Goal: Find specific page/section: Find specific page/section

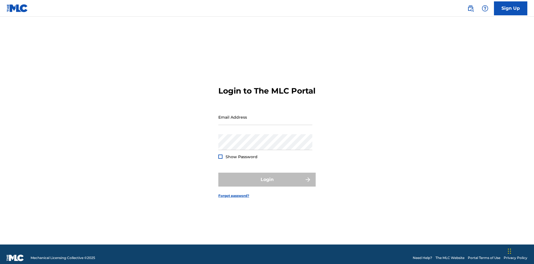
scroll to position [7, 0]
click at [265, 114] on input "Email Address" at bounding box center [265, 117] width 94 height 16
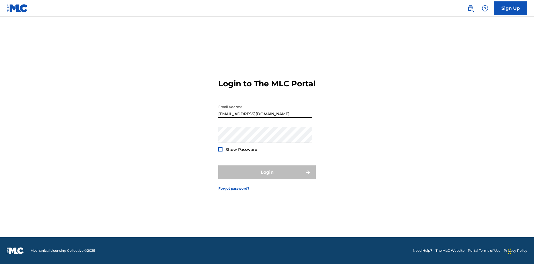
type input "[EMAIL_ADDRESS][DOMAIN_NAME]"
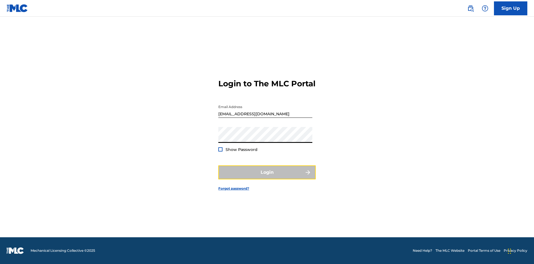
click at [267, 177] on button "Login" at bounding box center [266, 172] width 97 height 14
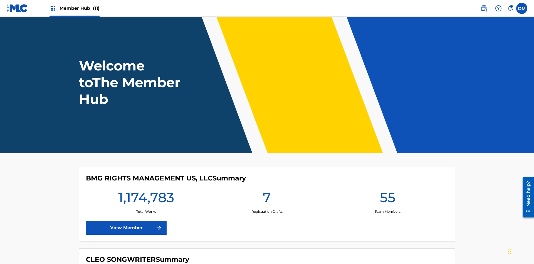
click at [79, 8] on span "Member Hub (11)" at bounding box center [80, 8] width 40 height 6
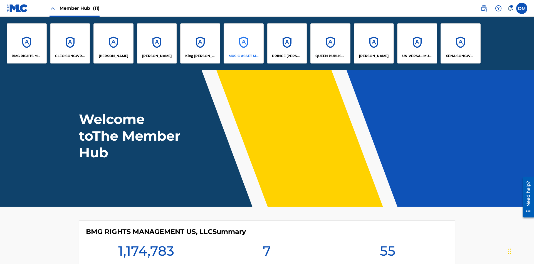
click at [243, 56] on p "MUSIC ASSET MANAGEMENT (MAM)" at bounding box center [244, 55] width 30 height 5
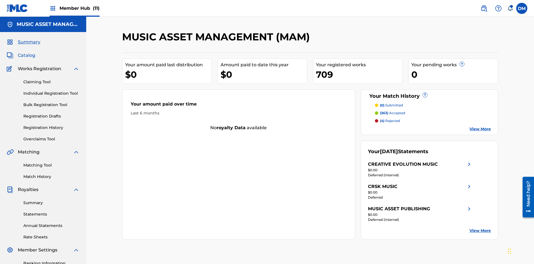
click at [26, 52] on span "Catalog" at bounding box center [27, 55] width 18 height 7
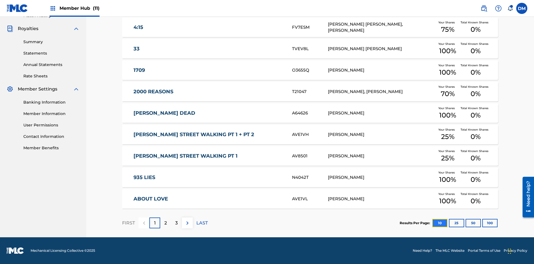
click at [432, 223] on button "10" at bounding box center [439, 223] width 15 height 8
click at [128, 223] on p "FIRST" at bounding box center [128, 222] width 13 height 7
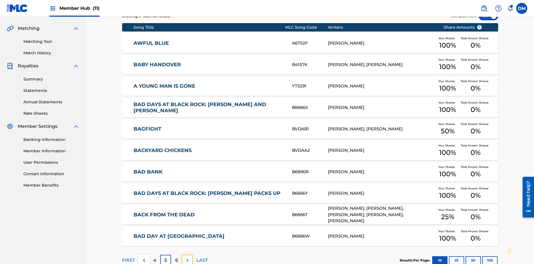
click at [187, 257] on img at bounding box center [187, 260] width 7 height 7
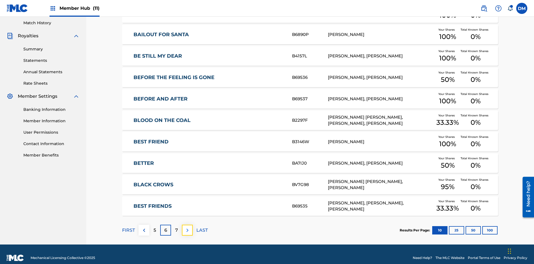
click at [187, 227] on img at bounding box center [187, 230] width 7 height 7
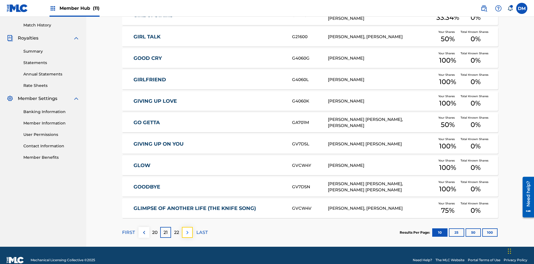
click at [187, 229] on img at bounding box center [187, 232] width 7 height 7
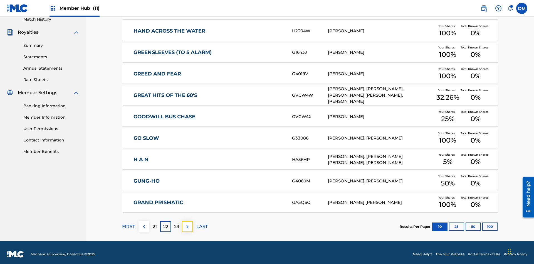
click at [187, 223] on img at bounding box center [187, 226] width 7 height 7
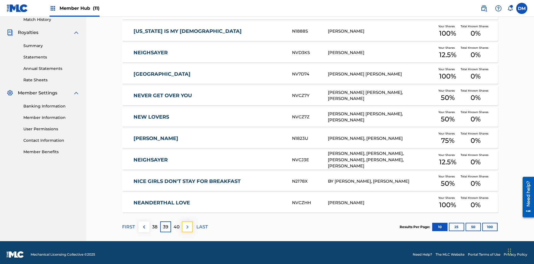
click at [187, 223] on img at bounding box center [187, 226] width 7 height 7
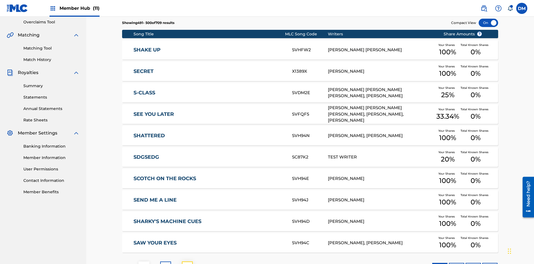
click at [187, 263] on img at bounding box center [187, 266] width 7 height 7
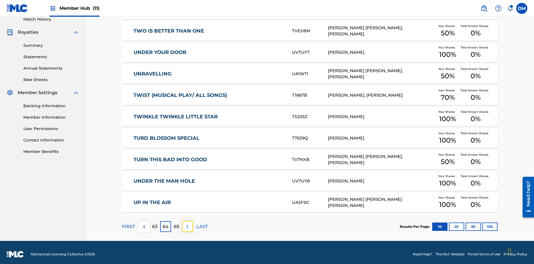
click at [187, 223] on img at bounding box center [187, 226] width 7 height 7
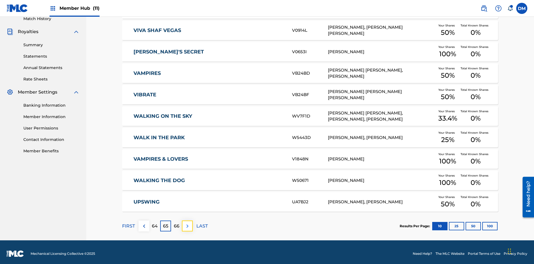
click at [187, 223] on img at bounding box center [187, 226] width 7 height 7
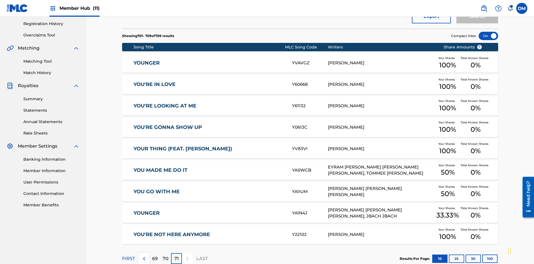
scroll to position [104, 0]
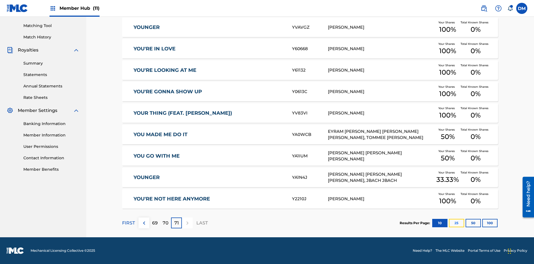
click at [449, 223] on button "25" at bounding box center [456, 223] width 15 height 8
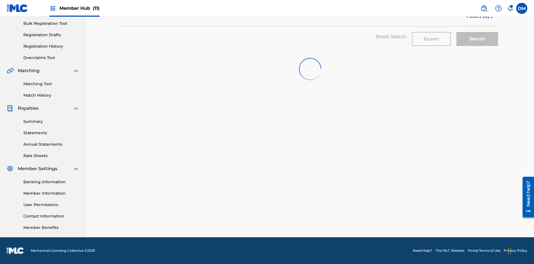
scroll to position [81, 0]
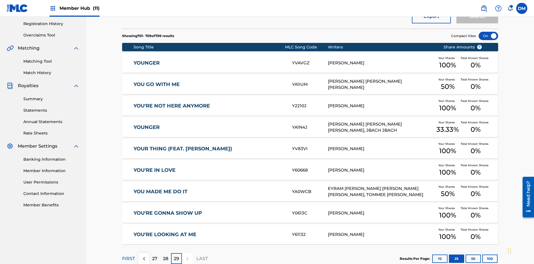
scroll to position [104, 0]
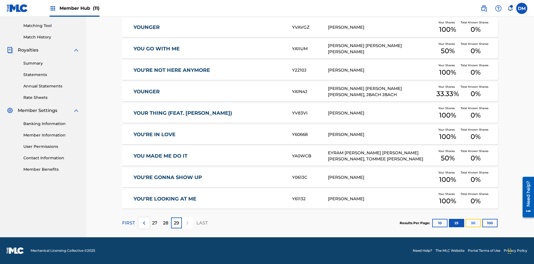
click at [466, 223] on button "50" at bounding box center [473, 223] width 15 height 8
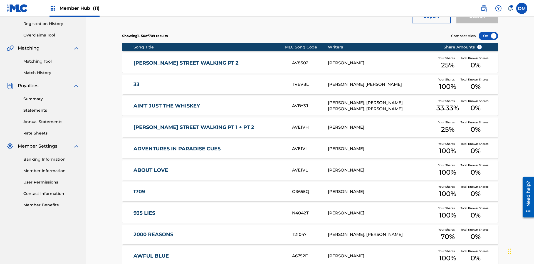
scroll to position [81, 0]
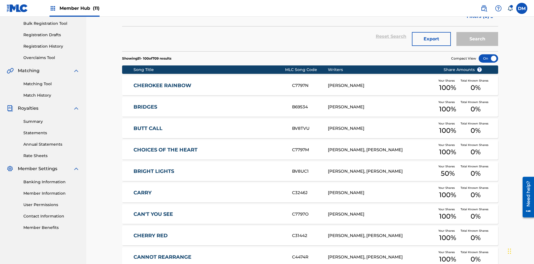
scroll to position [104, 0]
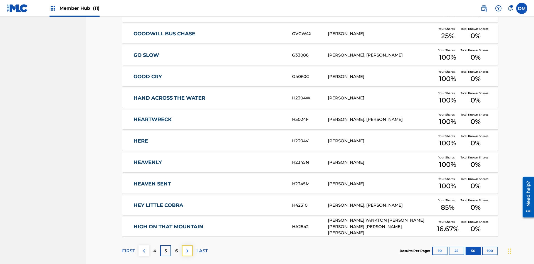
click at [187, 247] on img at bounding box center [187, 250] width 7 height 7
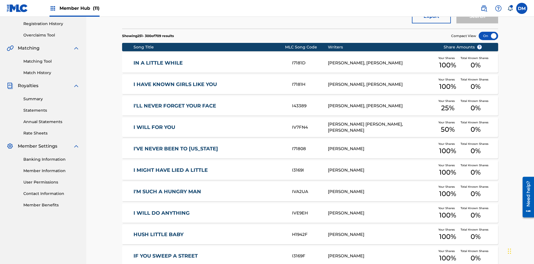
scroll to position [81, 0]
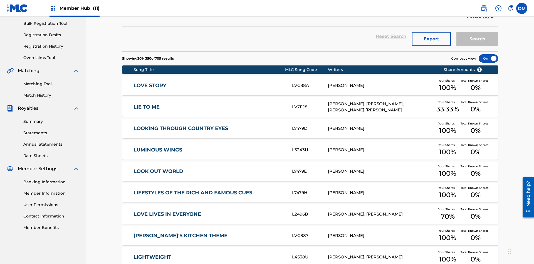
scroll to position [104, 0]
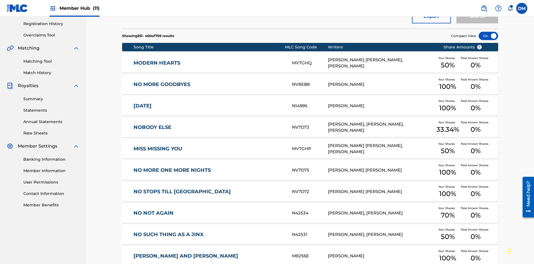
scroll to position [81, 0]
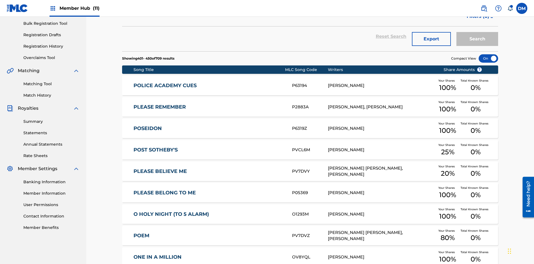
scroll to position [104, 0]
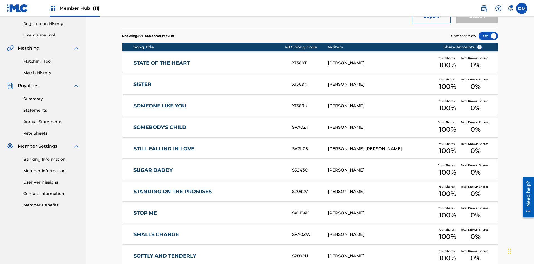
scroll to position [81, 0]
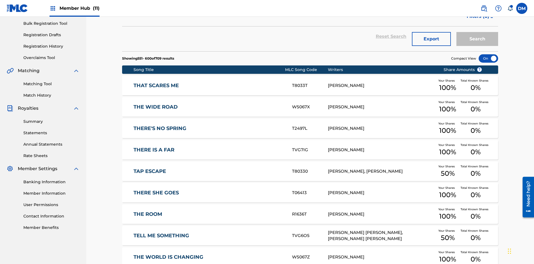
scroll to position [104, 0]
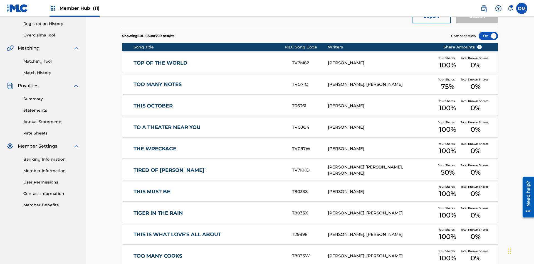
scroll to position [81, 0]
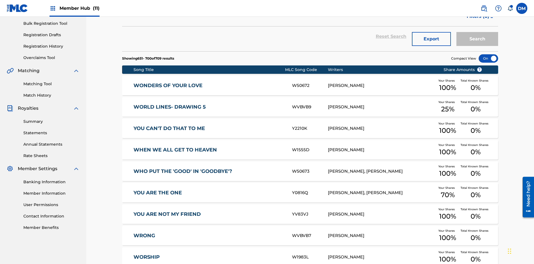
scroll to position [0, 0]
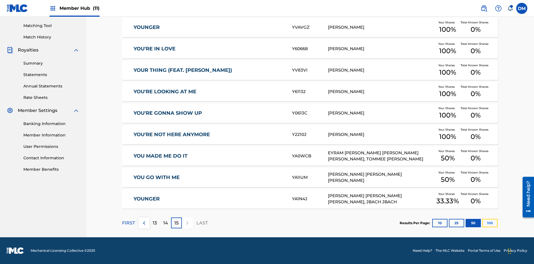
click at [482, 223] on button "100" at bounding box center [489, 223] width 15 height 8
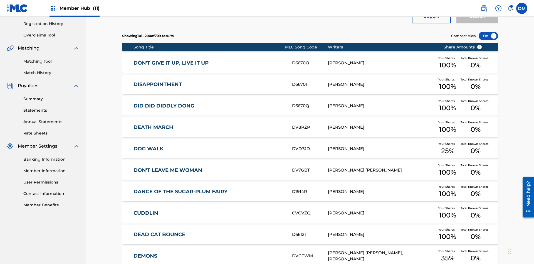
scroll to position [81, 0]
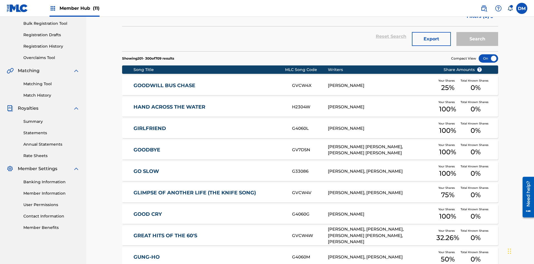
scroll to position [104, 0]
